Goal: Transaction & Acquisition: Purchase product/service

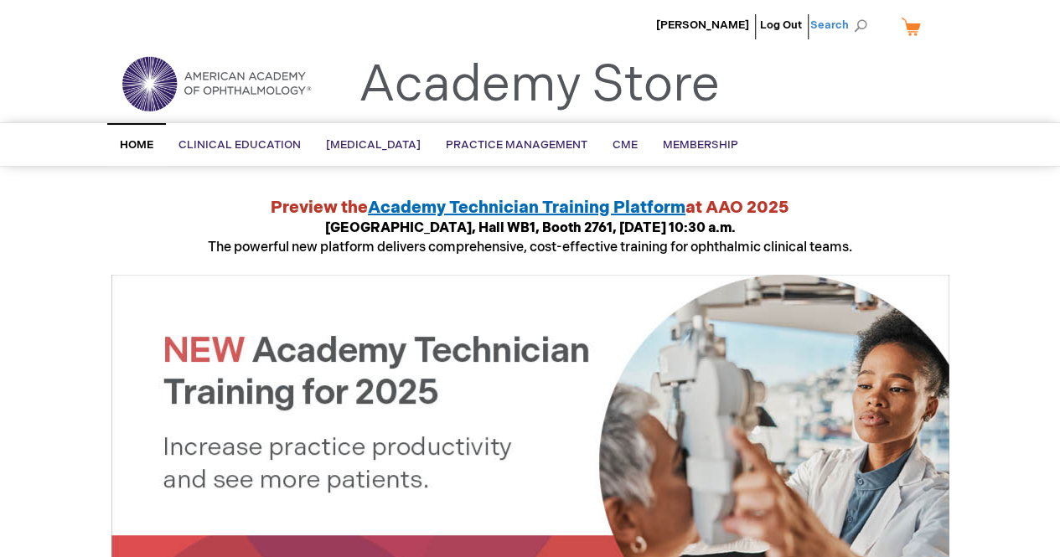
click at [849, 20] on span "Search" at bounding box center [842, 25] width 64 height 34
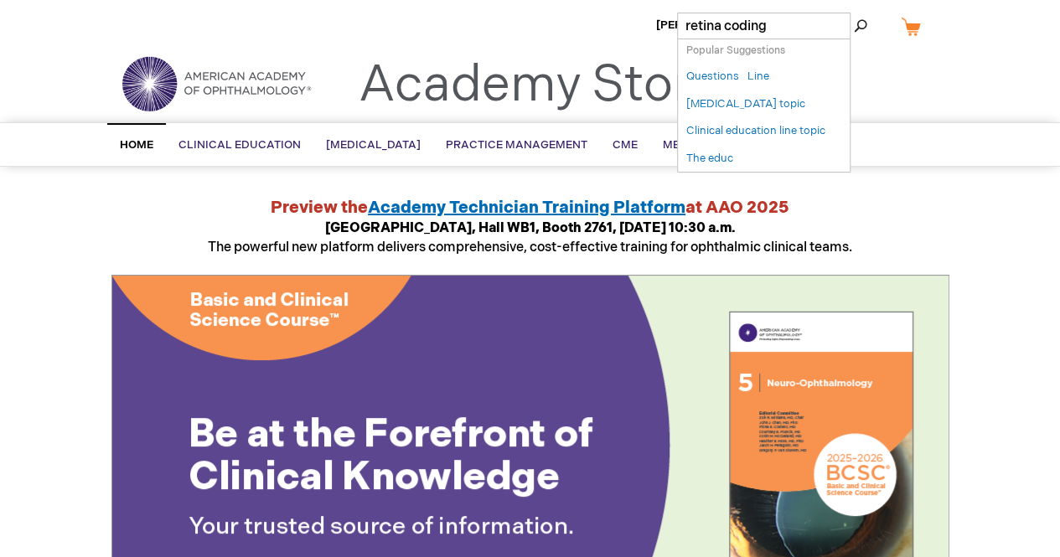
type input "retina coding"
click at [854, 13] on button "Search" at bounding box center [860, 26] width 13 height 27
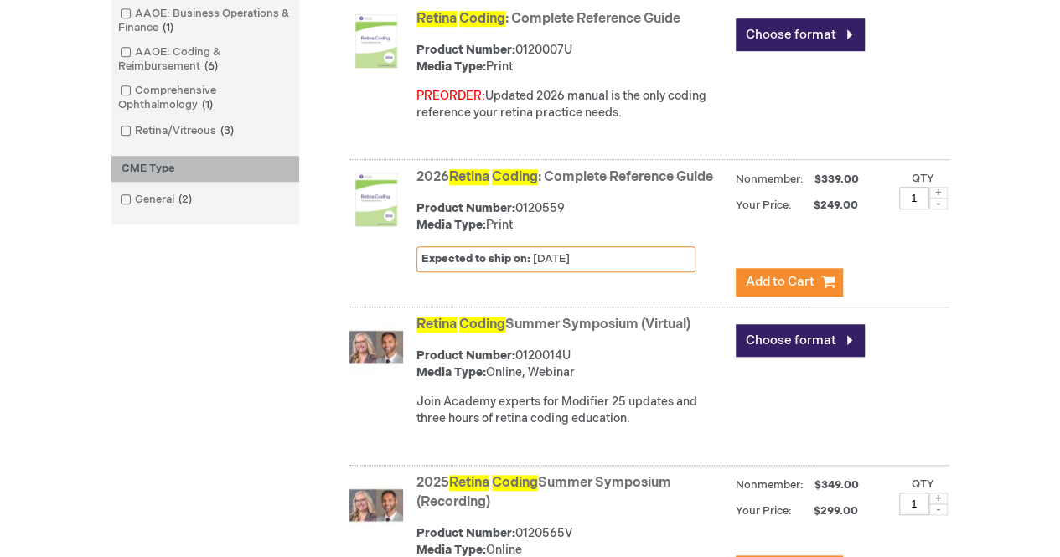
scroll to position [729, 0]
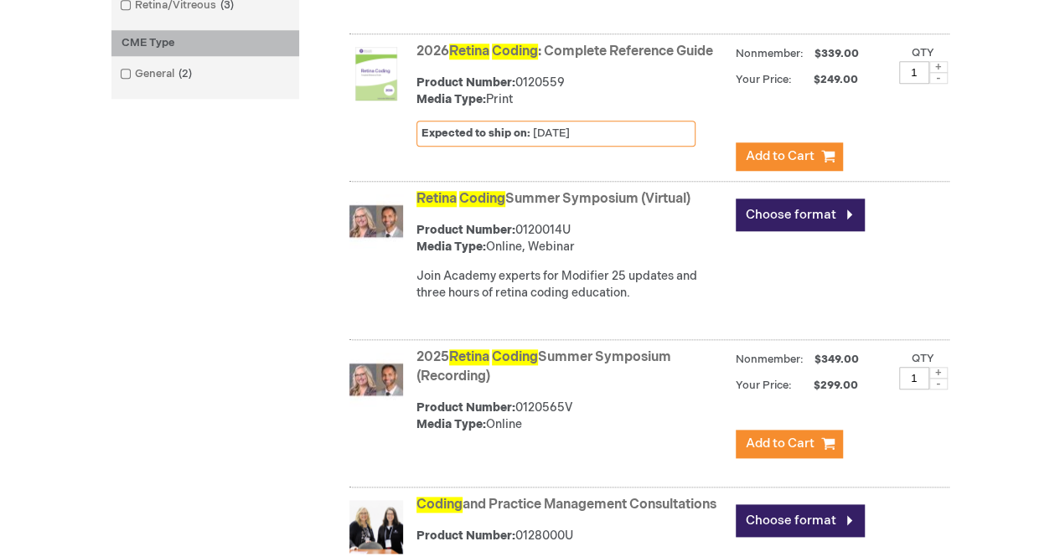
click at [456, 207] on span "Retina" at bounding box center [437, 199] width 40 height 16
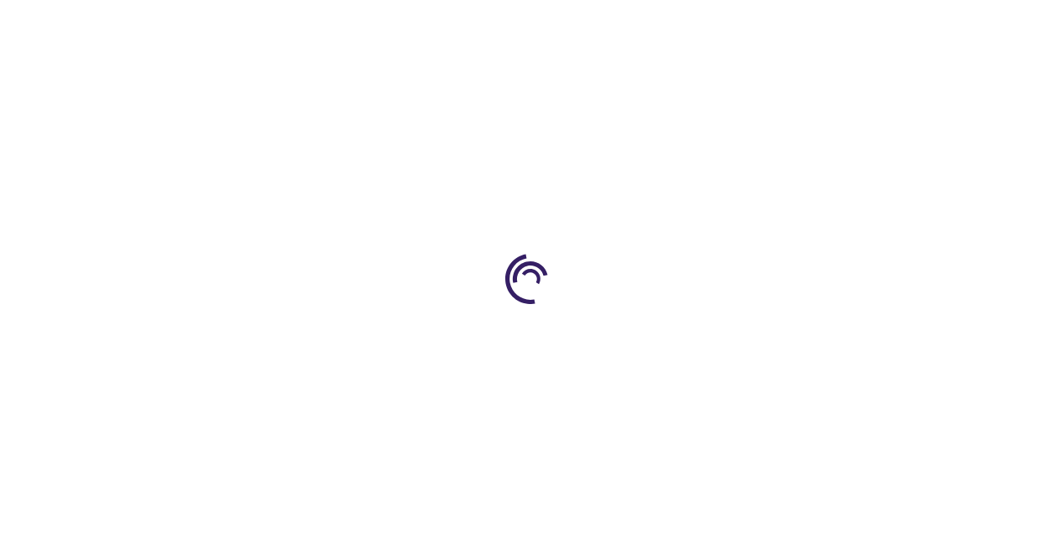
type input "0"
